Goal: Navigation & Orientation: Find specific page/section

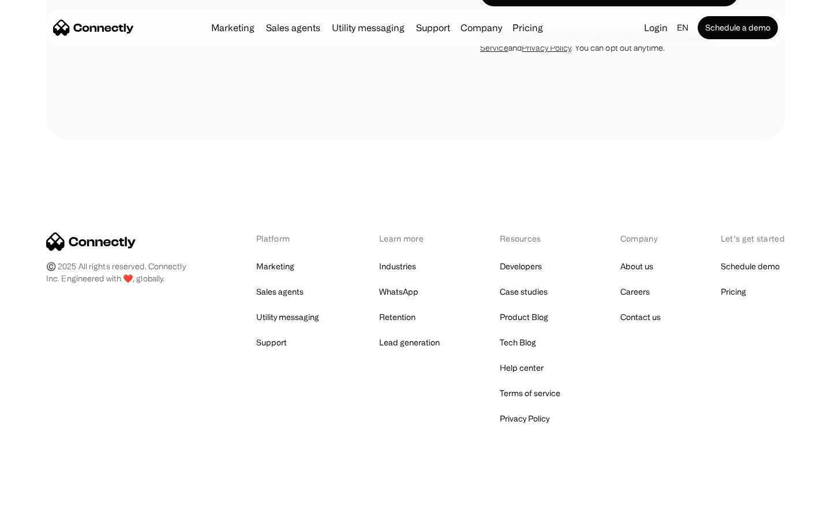
scroll to position [3749, 0]
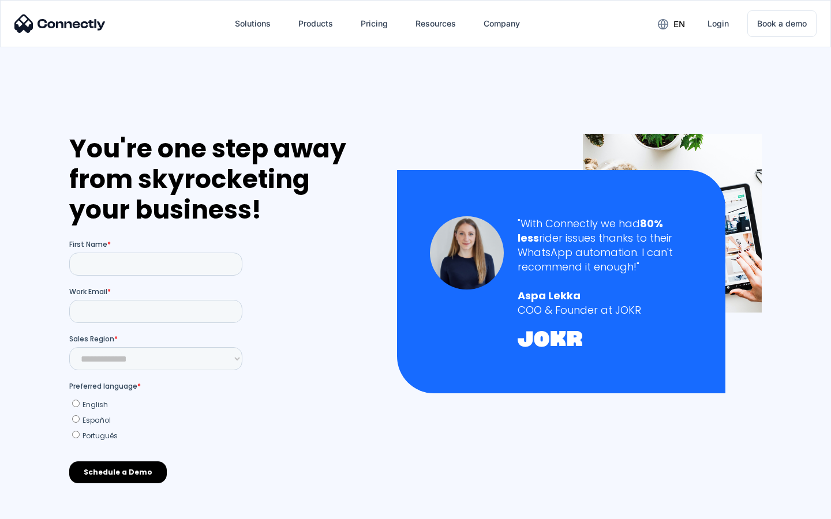
scroll to position [506, 0]
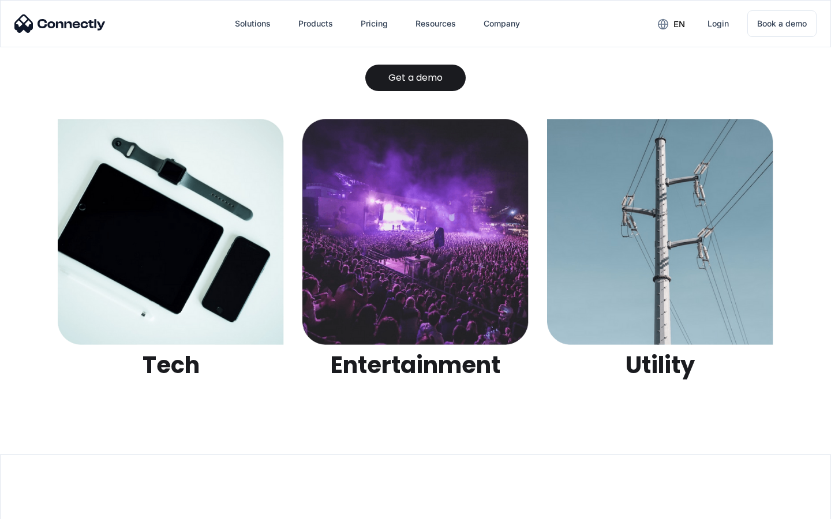
scroll to position [3641, 0]
